Goal: Information Seeking & Learning: Learn about a topic

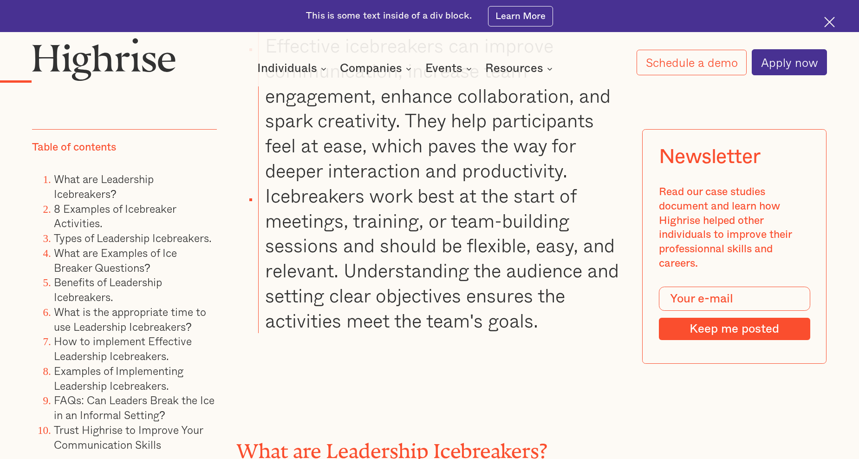
scroll to position [1578, 0]
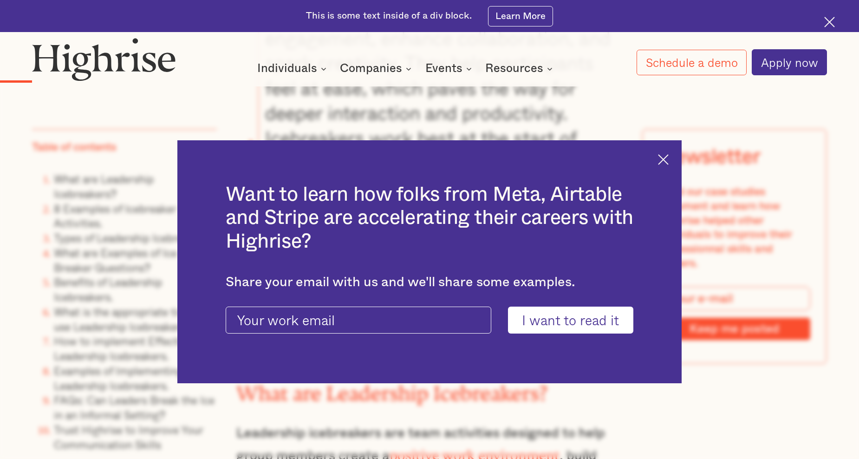
click at [662, 159] on div "Want to learn how folks from Meta, Airtable and Stripe are accelerating their c…" at bounding box center [429, 261] width 505 height 243
click at [664, 159] on img at bounding box center [663, 159] width 11 height 11
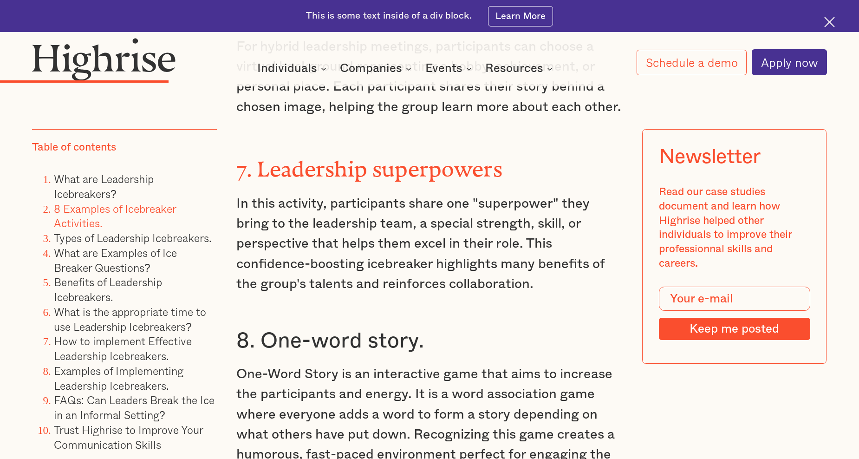
scroll to position [3760, 0]
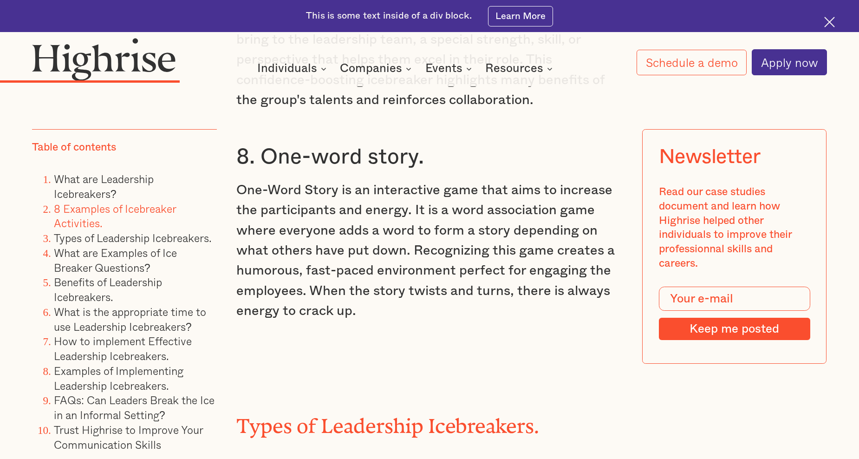
scroll to position [3714, 0]
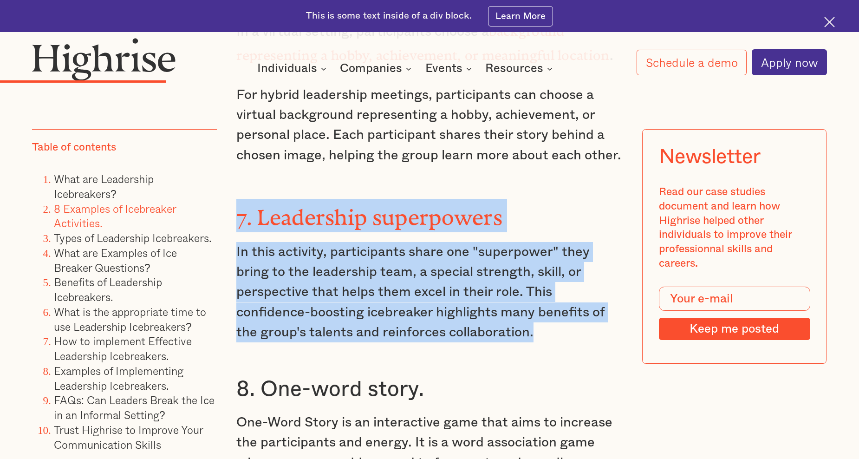
drag, startPoint x: 225, startPoint y: 182, endPoint x: 585, endPoint y: 308, distance: 381.6
copy div "7. Leadership superpowers In this activity, participants share one "superpower"…"
